Goal: Information Seeking & Learning: Learn about a topic

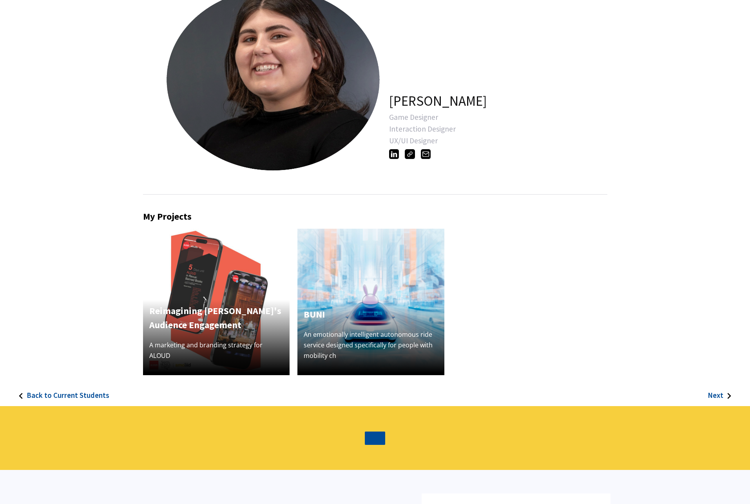
scroll to position [73, 0]
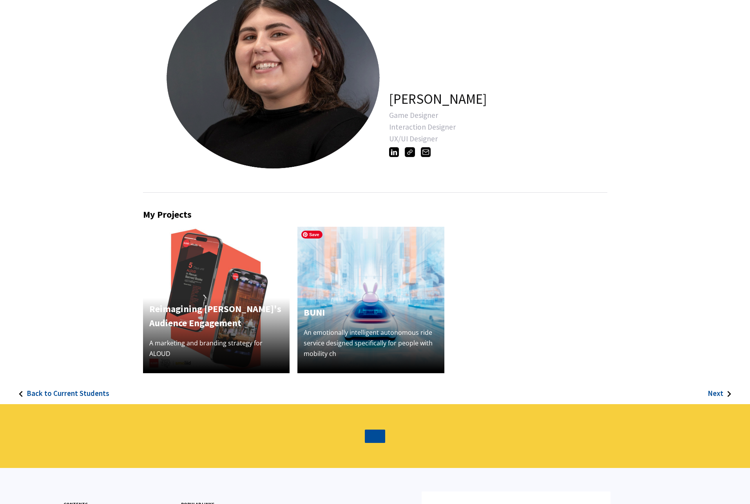
click at [374, 264] on img at bounding box center [370, 300] width 147 height 147
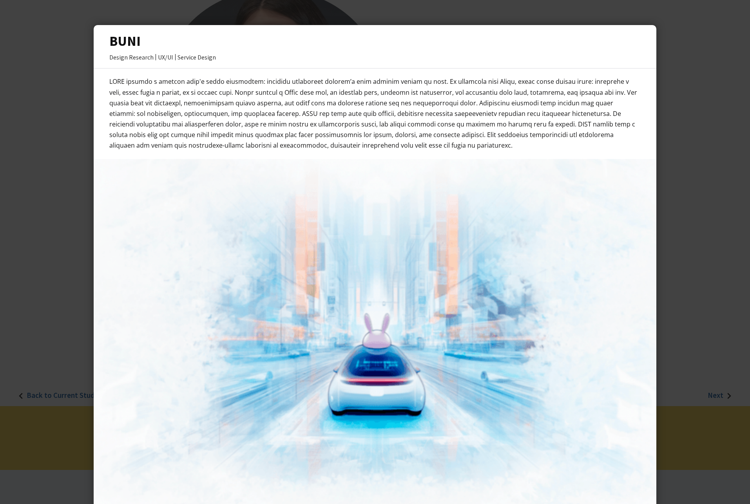
scroll to position [0, 0]
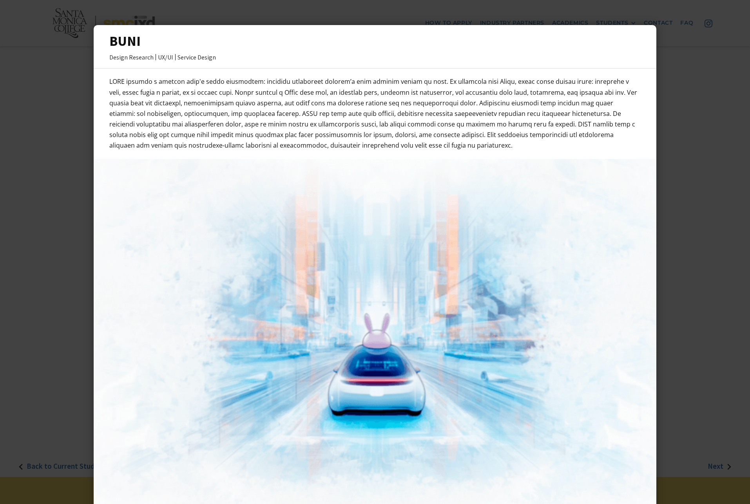
click at [20, 175] on div at bounding box center [375, 252] width 750 height 504
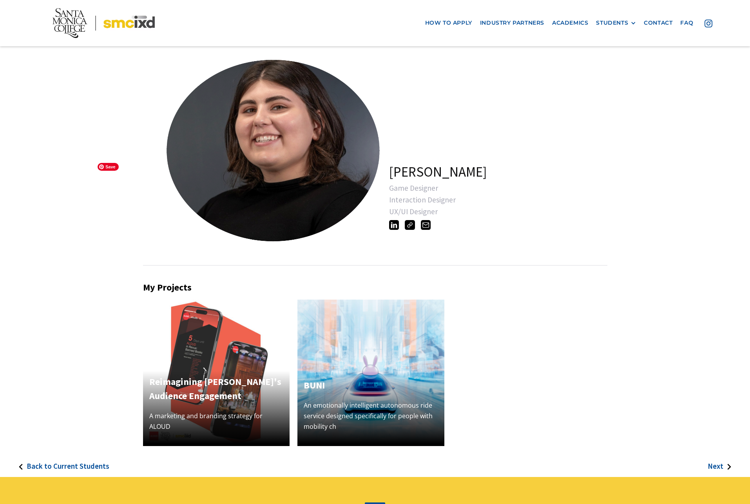
click at [194, 340] on img at bounding box center [216, 373] width 147 height 147
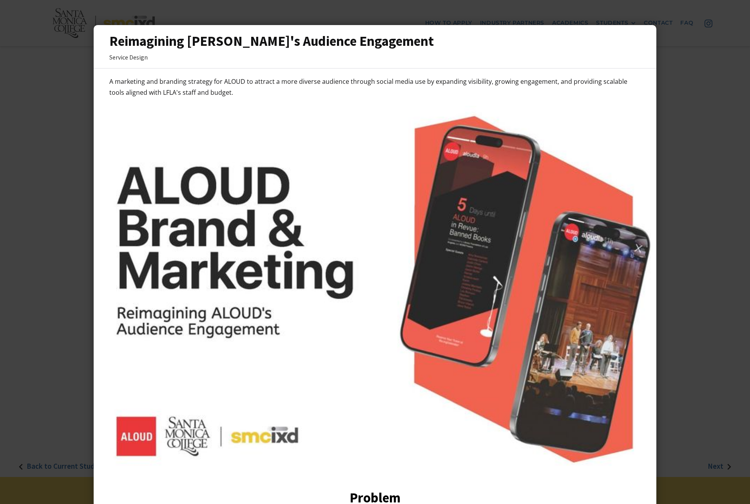
drag, startPoint x: 40, startPoint y: 264, endPoint x: 65, endPoint y: 271, distance: 26.4
click at [40, 264] on div at bounding box center [375, 252] width 750 height 504
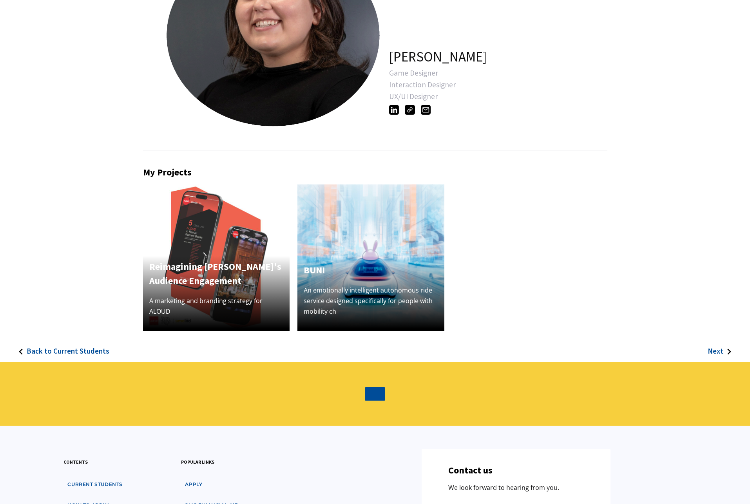
scroll to position [116, 0]
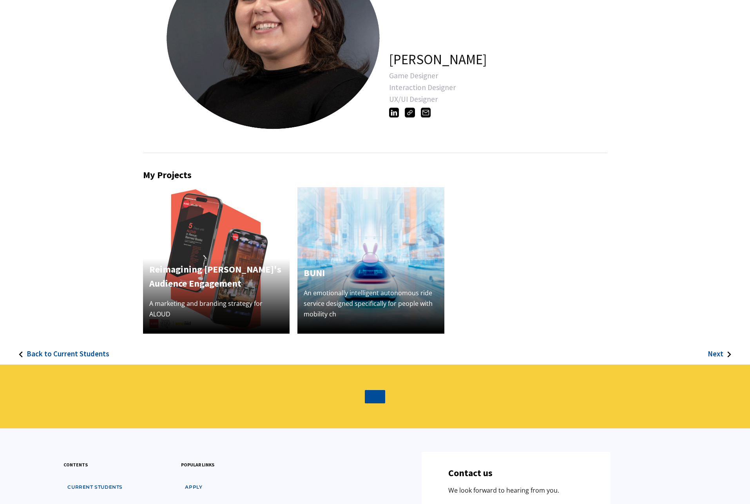
click at [60, 351] on h3 "Back to Current Students" at bounding box center [68, 353] width 83 height 9
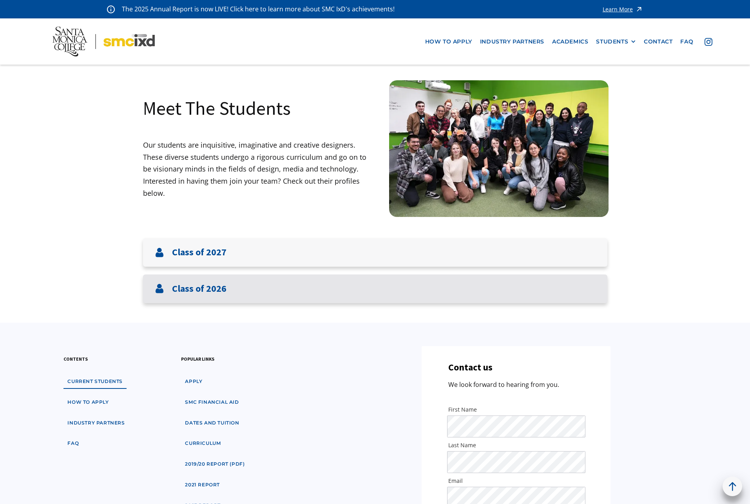
click at [211, 293] on h3 "Class of 2026" at bounding box center [199, 288] width 54 height 11
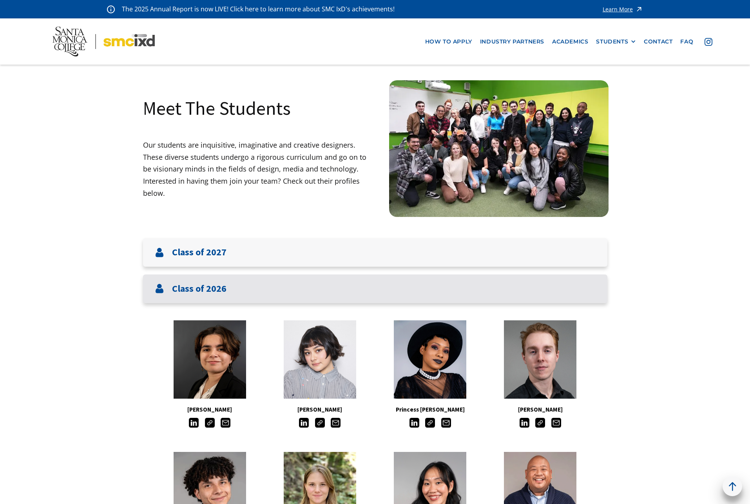
click at [211, 293] on h3 "Class of 2026" at bounding box center [199, 288] width 54 height 11
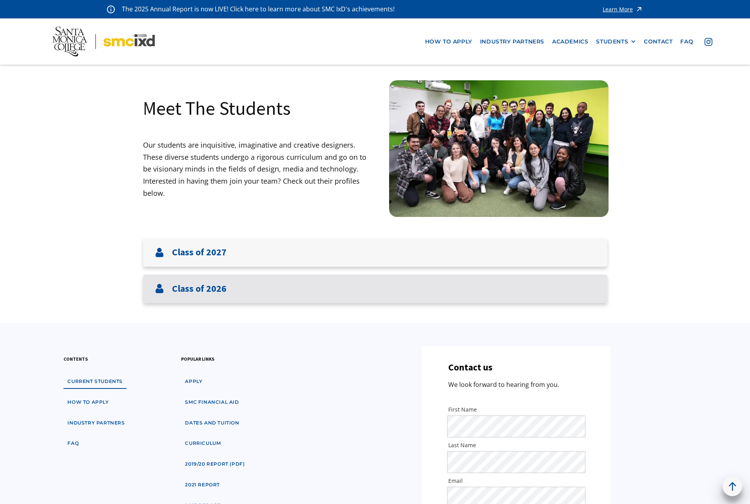
click at [201, 282] on div "Class of 2026" at bounding box center [375, 289] width 464 height 29
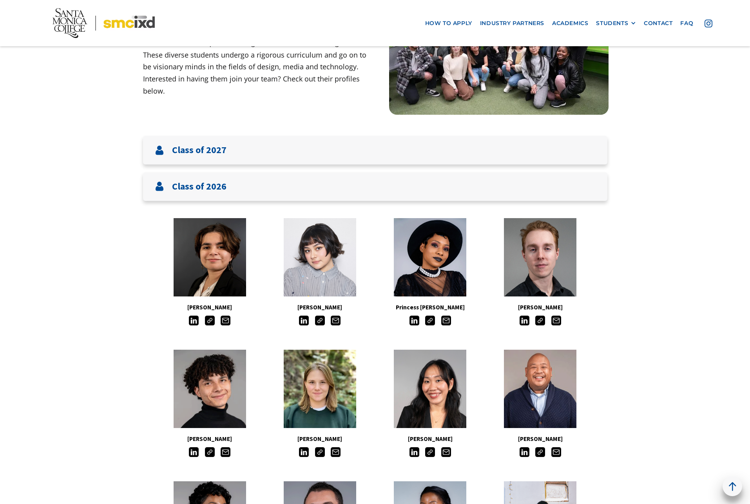
scroll to position [221, 0]
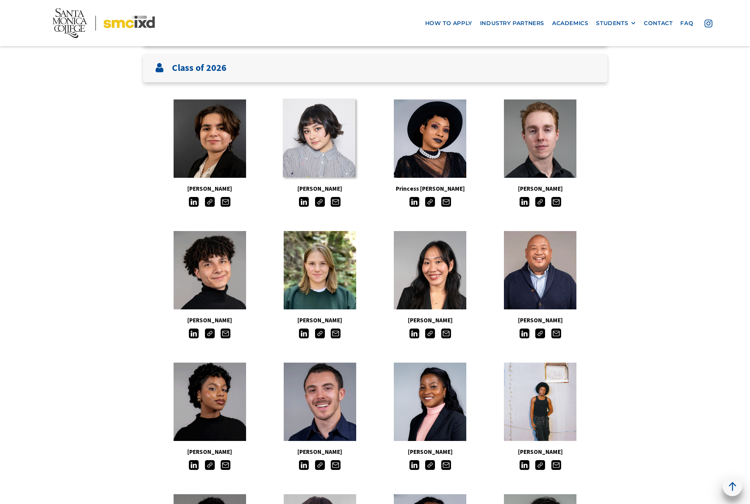
click at [344, 145] on link at bounding box center [319, 138] width 72 height 78
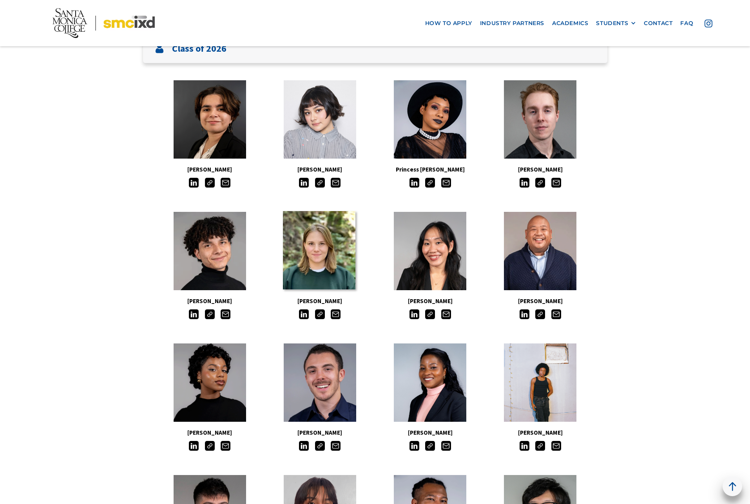
scroll to position [244, 0]
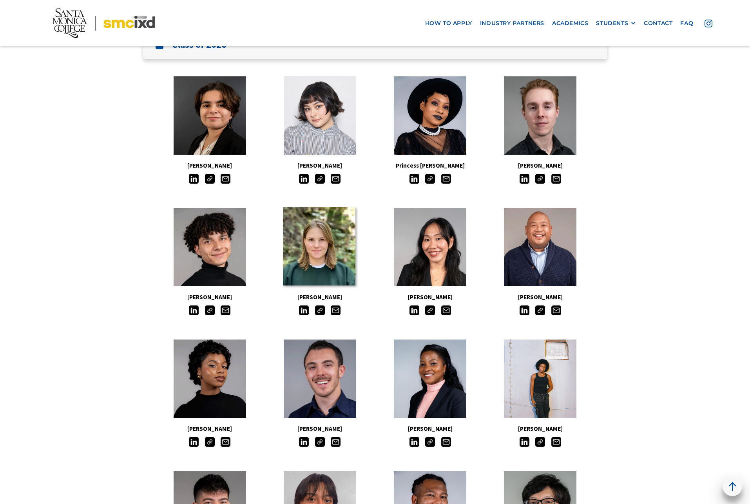
click at [329, 261] on link at bounding box center [319, 246] width 72 height 78
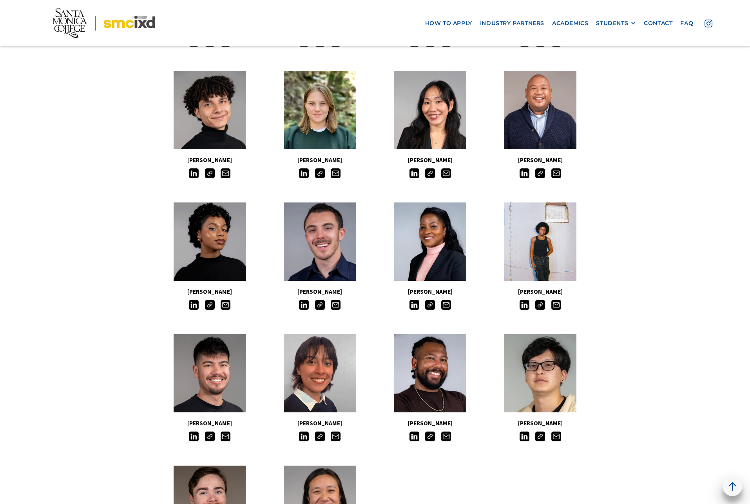
scroll to position [397, 0]
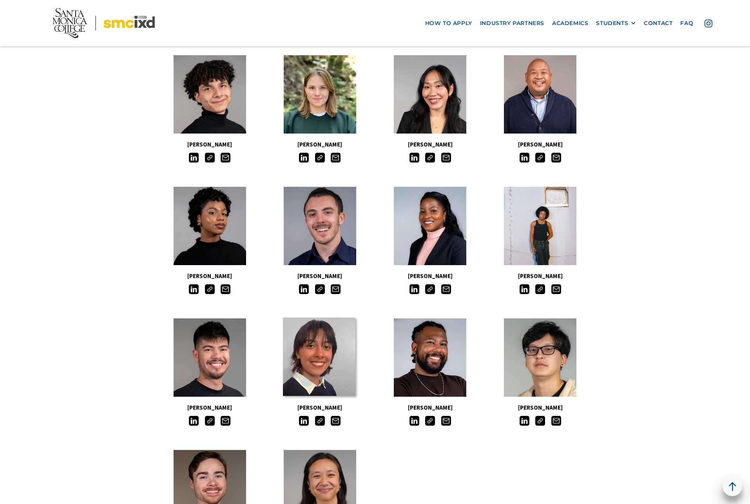
click at [325, 351] on link at bounding box center [319, 357] width 72 height 78
click at [537, 352] on link at bounding box center [539, 357] width 72 height 78
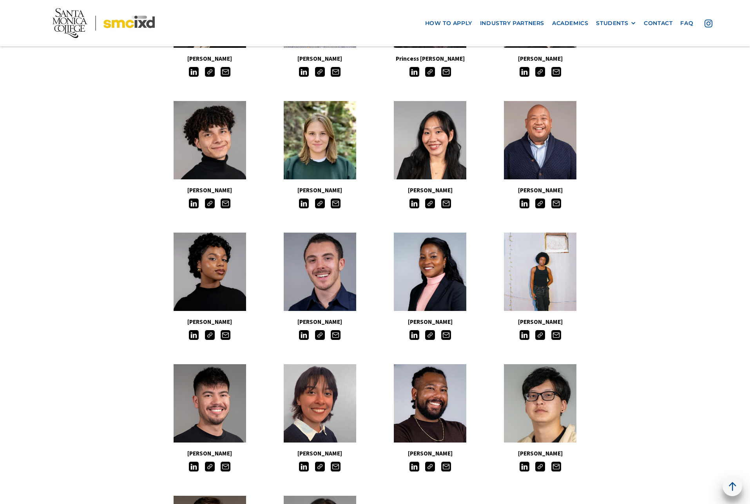
scroll to position [333, 0]
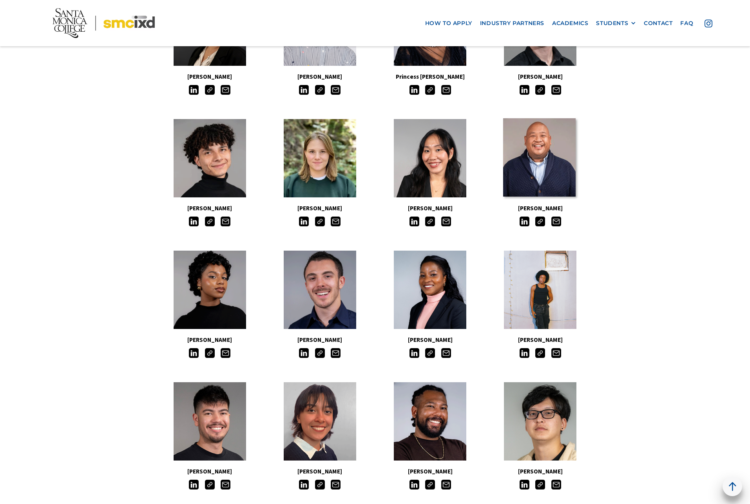
click at [561, 168] on link at bounding box center [539, 157] width 72 height 78
click at [436, 158] on link at bounding box center [429, 157] width 72 height 78
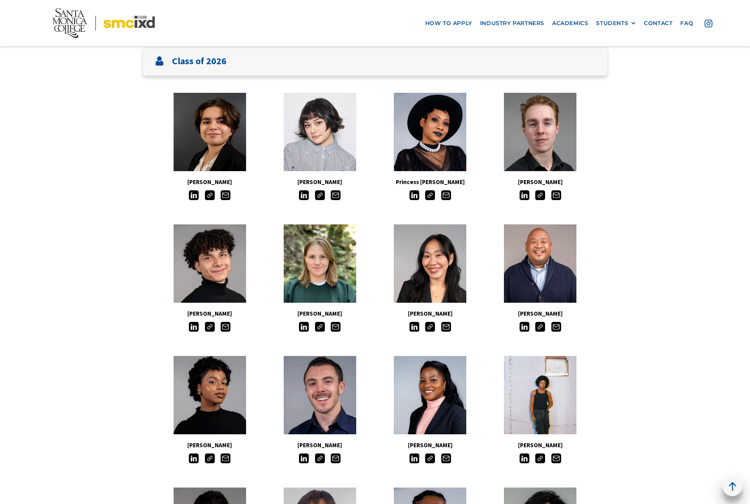
scroll to position [208, 0]
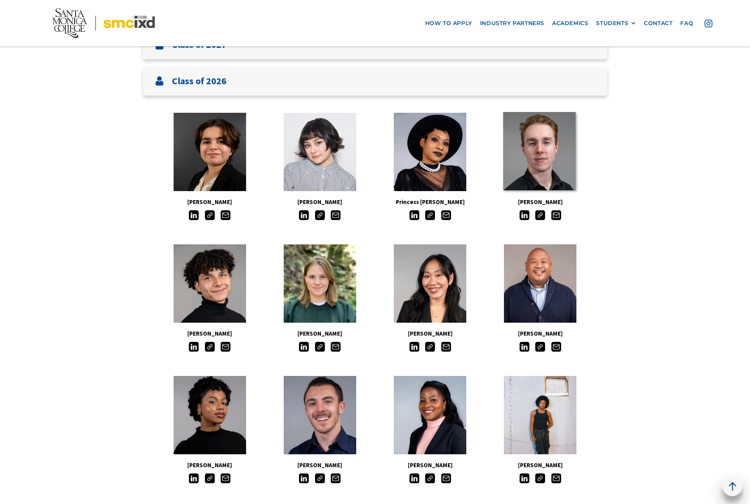
click at [554, 164] on link at bounding box center [539, 151] width 72 height 78
click at [201, 148] on link at bounding box center [209, 151] width 72 height 78
